Goal: Transaction & Acquisition: Book appointment/travel/reservation

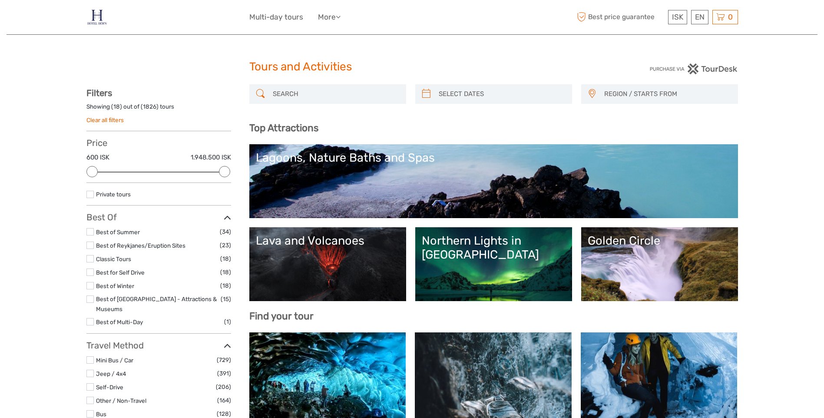
select select
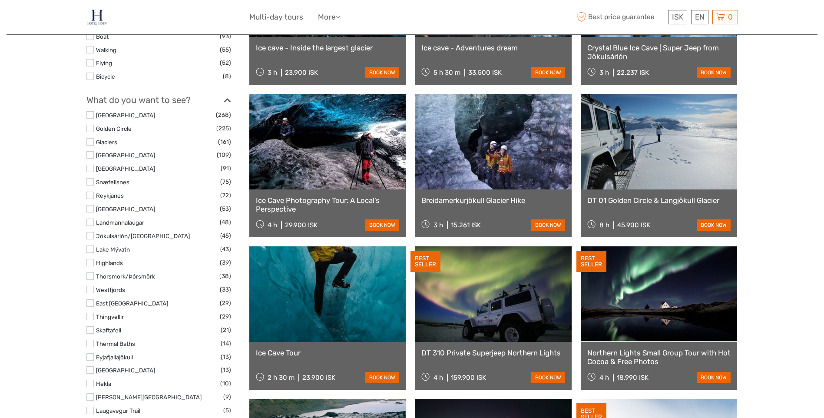
scroll to position [434, 0]
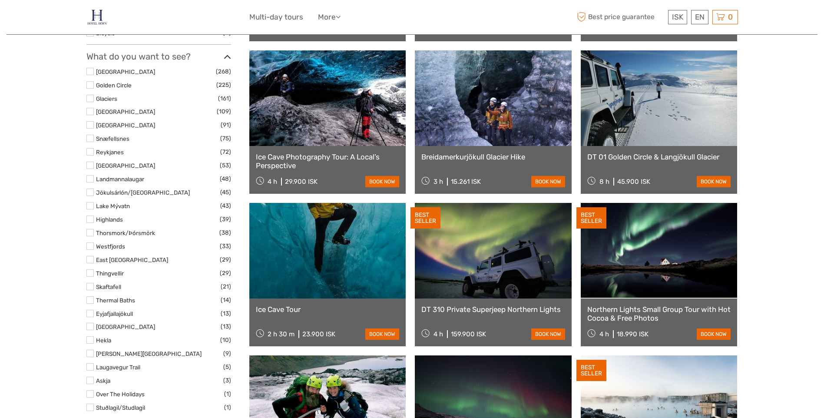
click at [90, 283] on label at bounding box center [89, 286] width 7 height 7
click at [0, 0] on input "checkbox" at bounding box center [0, 0] width 0 height 0
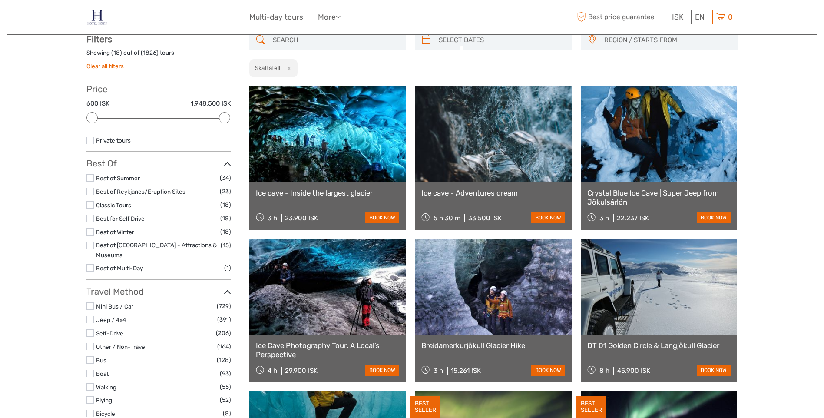
scroll to position [49, 0]
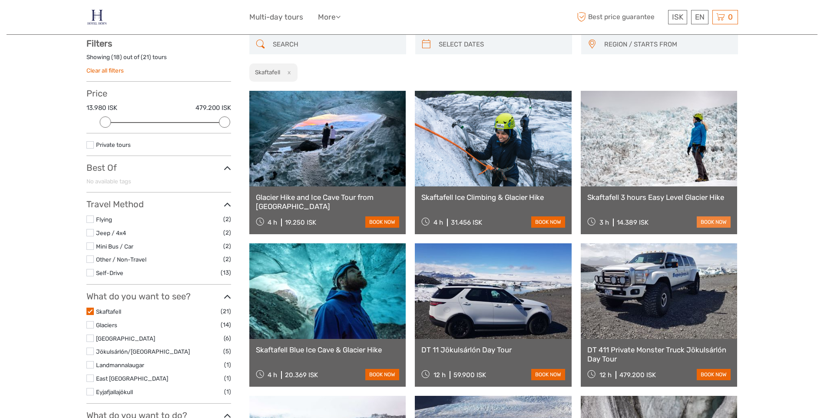
click at [706, 218] on link "book now" at bounding box center [713, 221] width 34 height 11
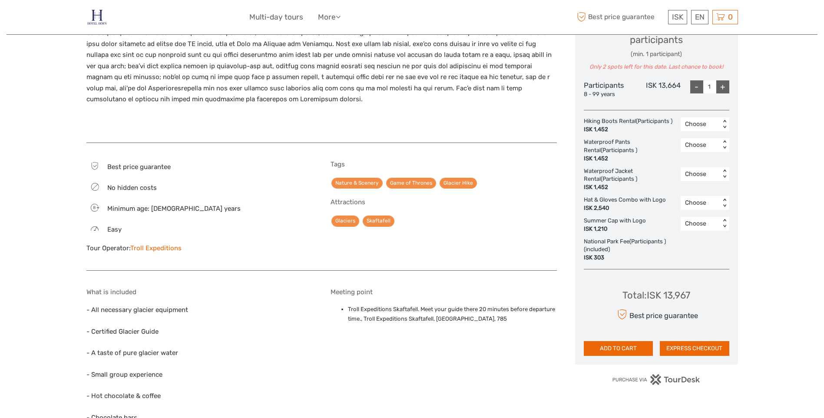
scroll to position [347, 0]
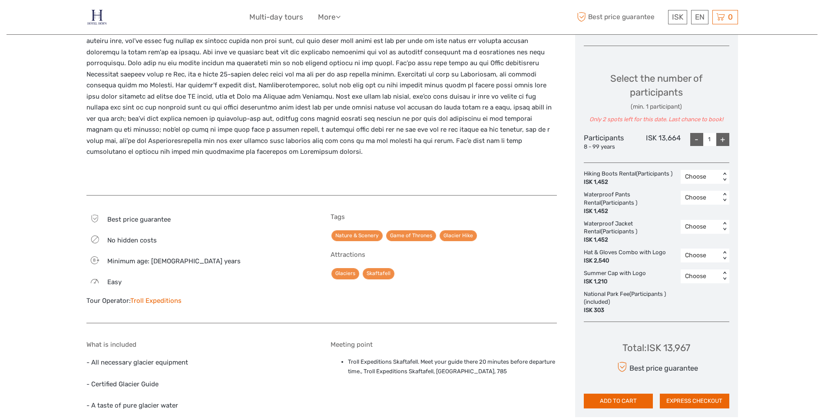
click at [91, 18] on img at bounding box center [96, 17] width 21 height 21
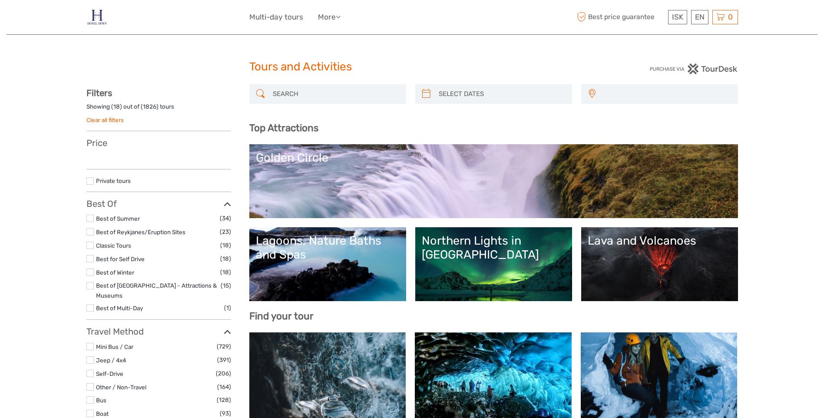
select select
